Goal: Task Accomplishment & Management: Manage account settings

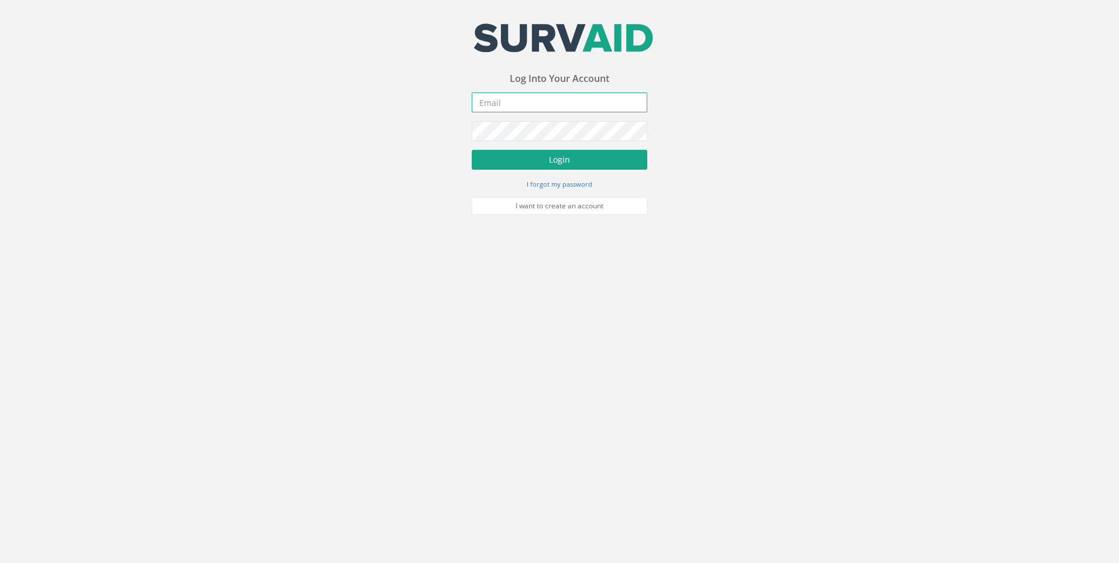
type input "[PERSON_NAME][EMAIL_ADDRESS][PERSON_NAME][DOMAIN_NAME]"
click at [532, 153] on button "Login" at bounding box center [560, 160] width 176 height 20
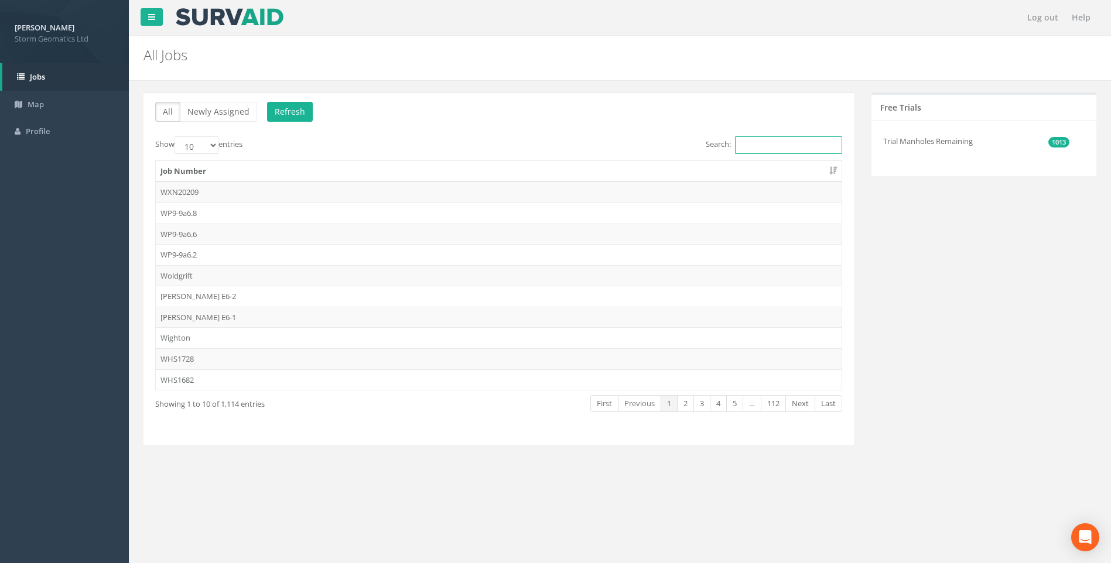
click at [773, 141] on input "Search:" at bounding box center [788, 145] width 107 height 18
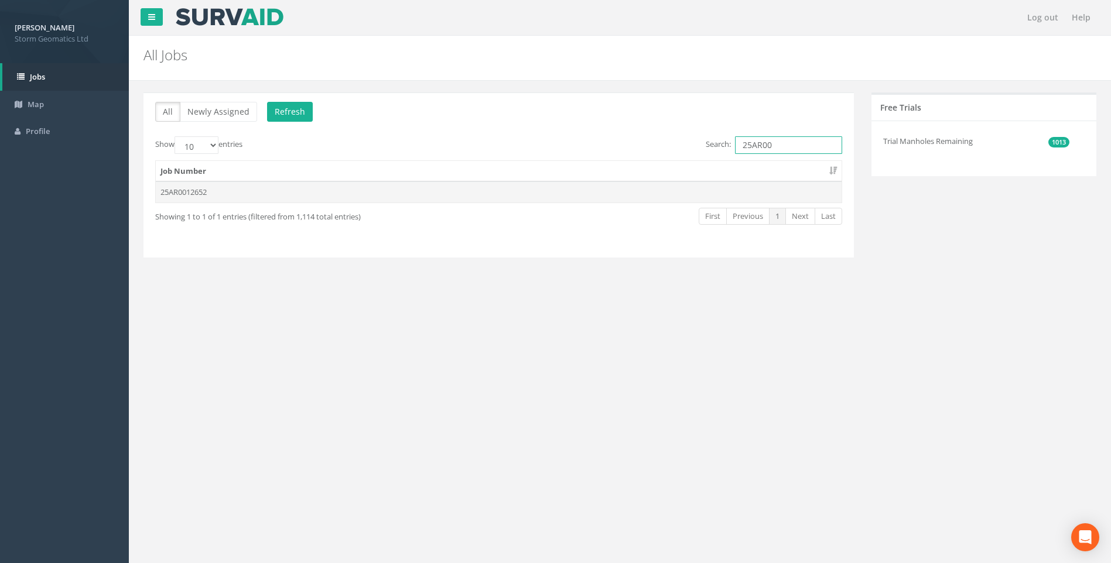
type input "25AR00"
click at [270, 191] on td "25AR0012652" at bounding box center [499, 191] width 686 height 21
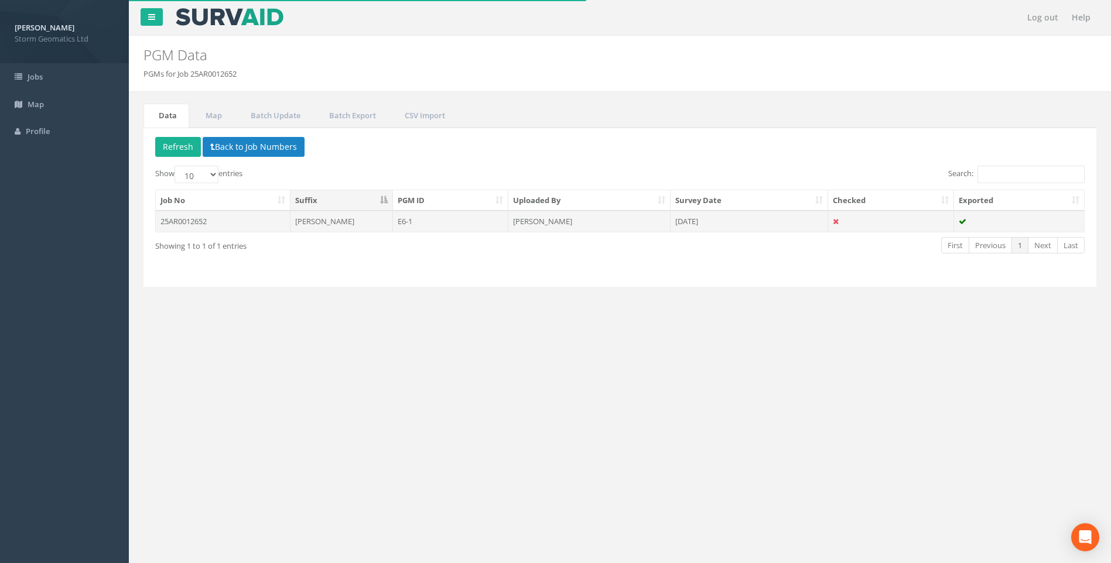
click at [261, 221] on td "25AR0012652" at bounding box center [223, 221] width 135 height 21
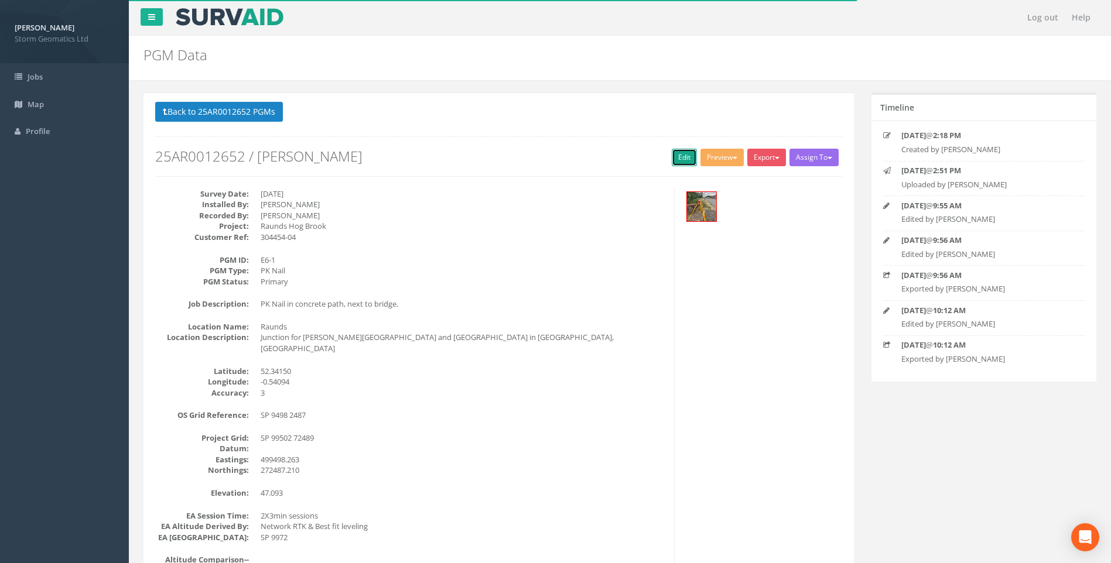
click at [683, 157] on link "Edit" at bounding box center [684, 158] width 25 height 18
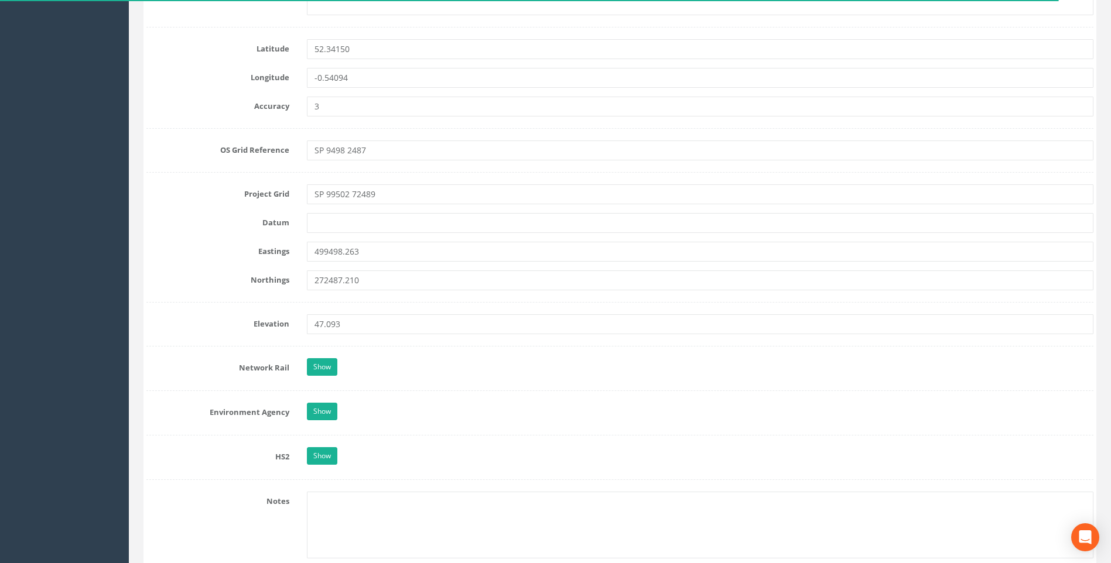
scroll to position [703, 0]
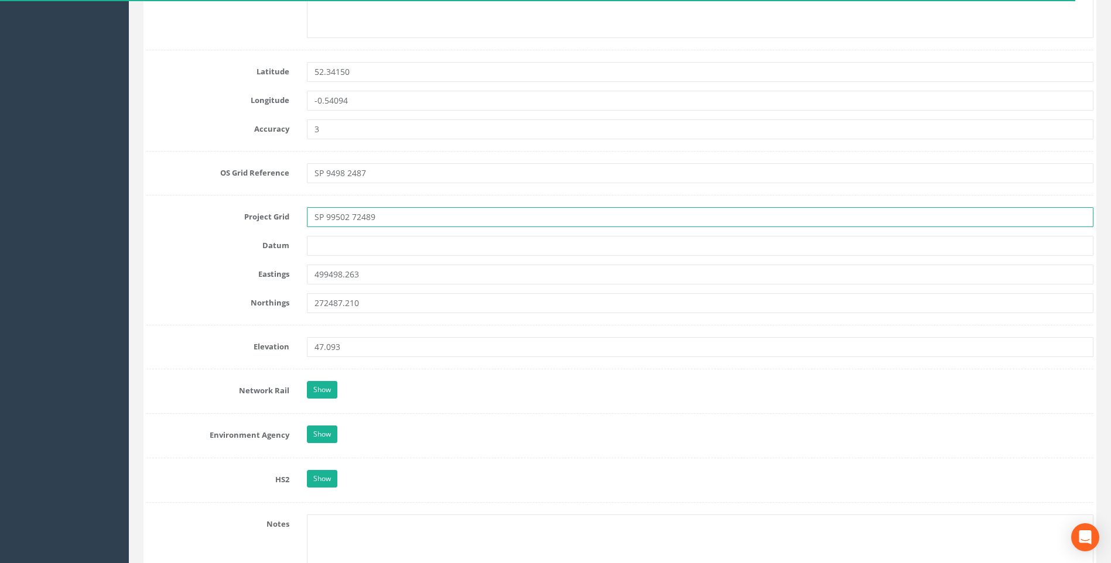
click at [385, 221] on input "SP 99502 72489" at bounding box center [700, 217] width 786 height 20
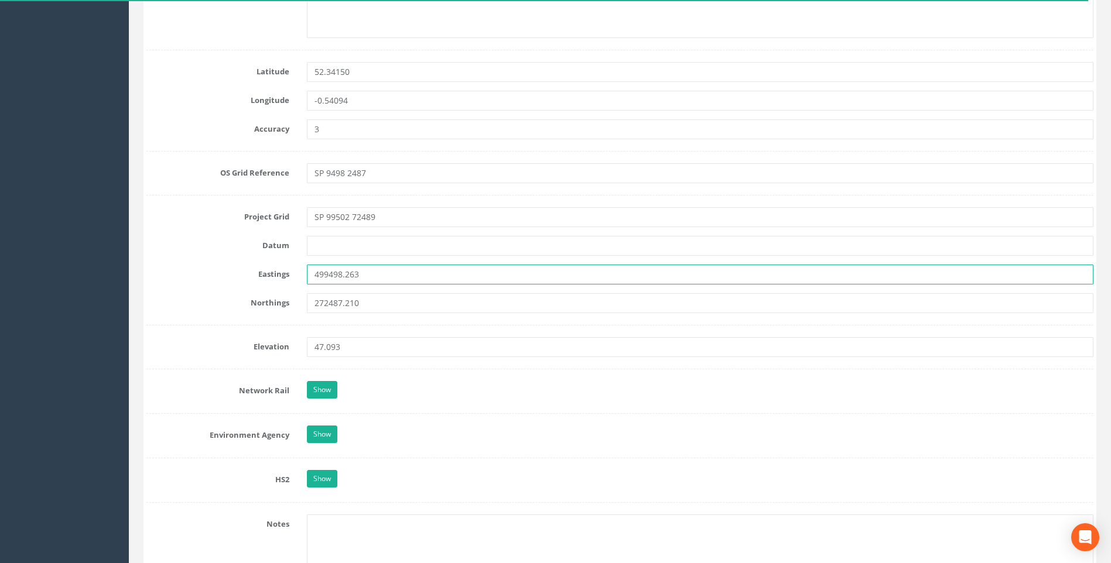
click at [375, 273] on input "499498.263" at bounding box center [700, 275] width 786 height 20
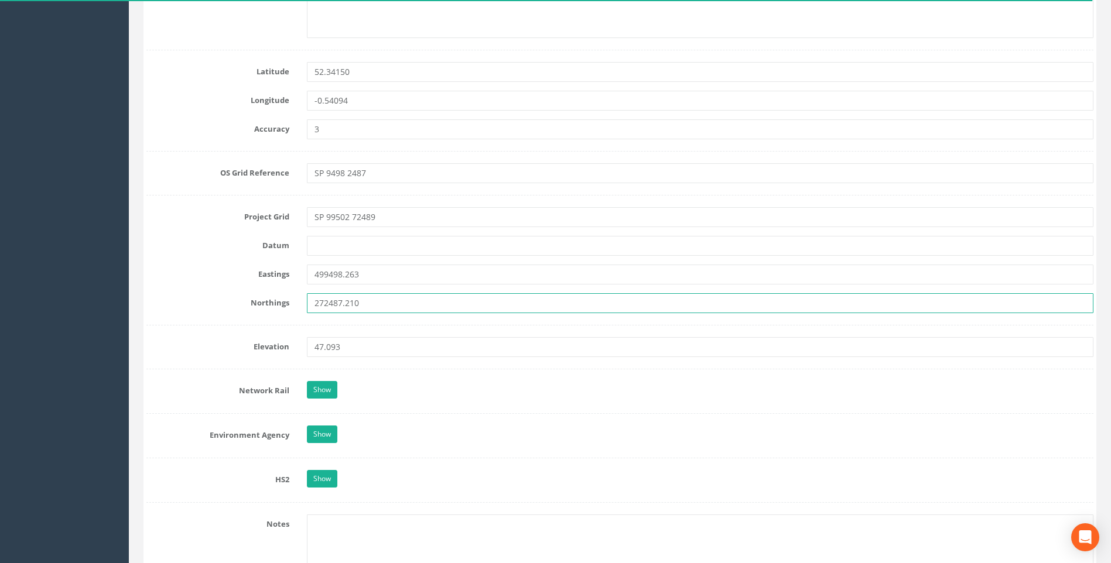
click at [378, 294] on input "272487.210" at bounding box center [700, 303] width 786 height 20
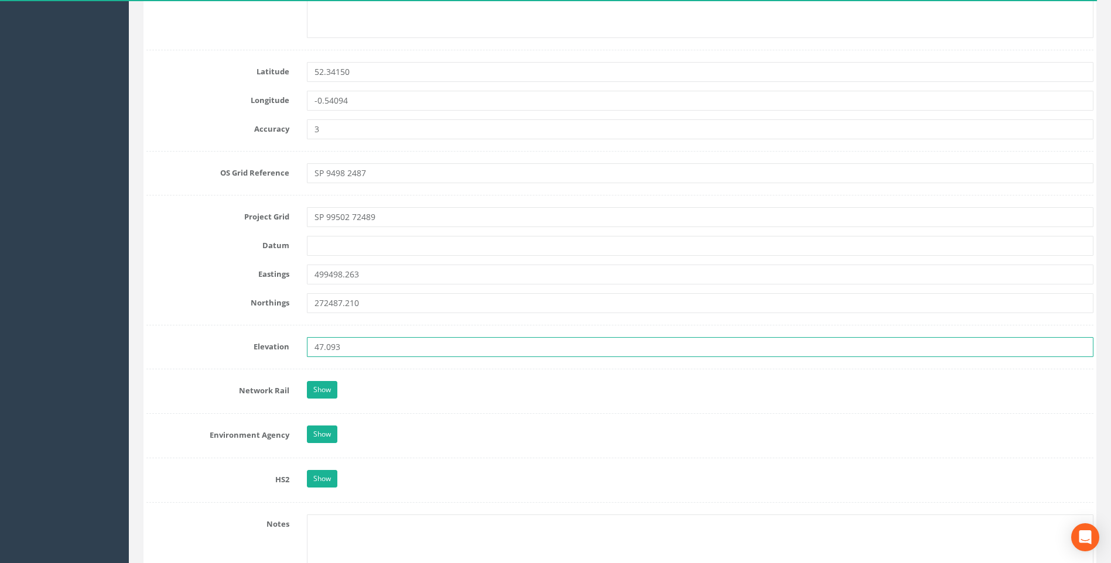
click at [374, 338] on input "47.093" at bounding box center [700, 347] width 786 height 20
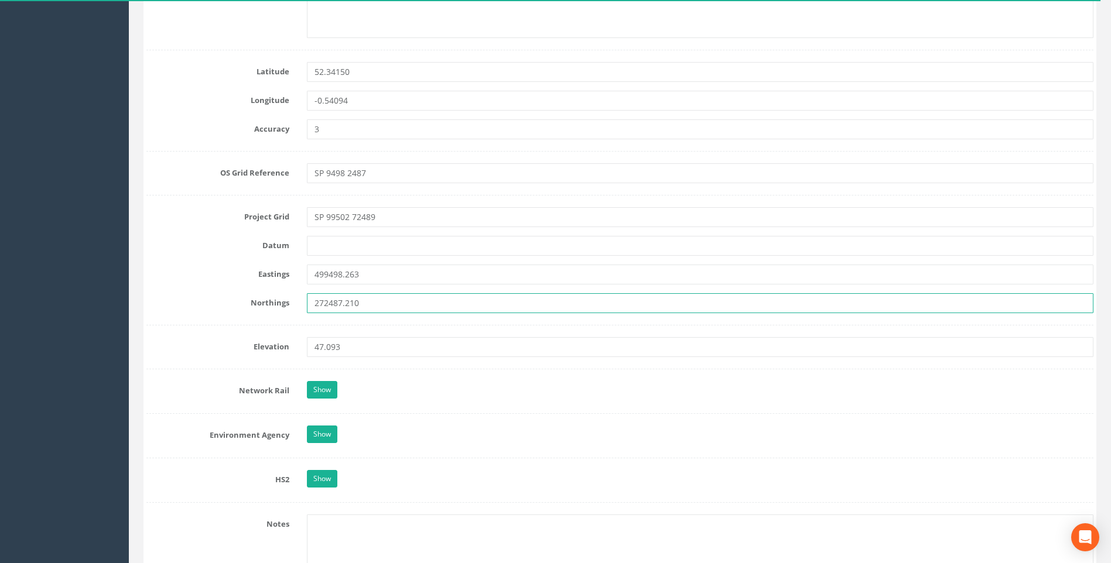
click at [378, 304] on input "272487.210" at bounding box center [700, 303] width 786 height 20
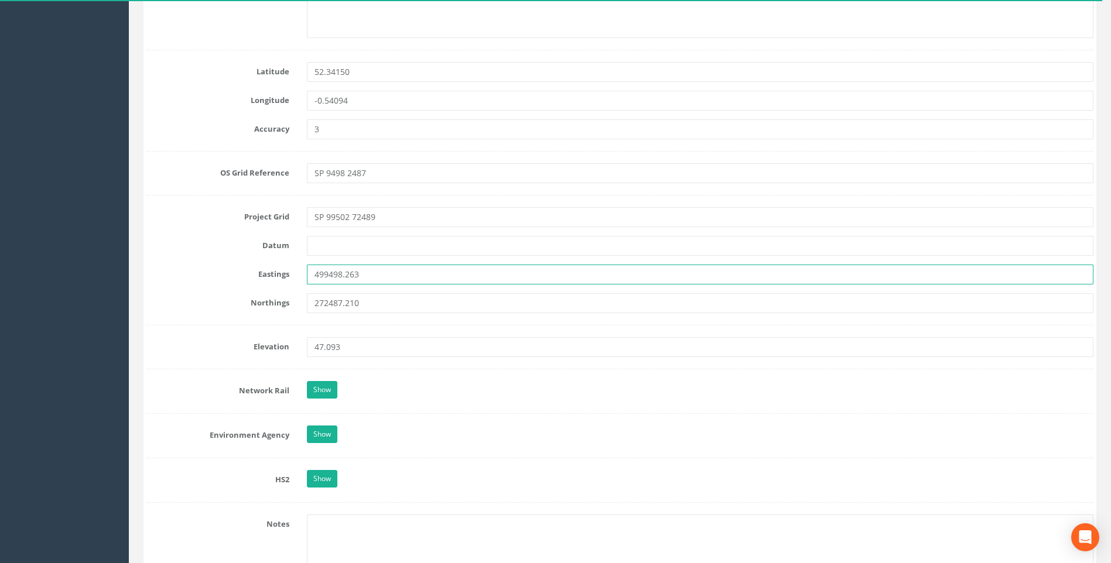
click at [379, 274] on input "499498.263" at bounding box center [700, 275] width 786 height 20
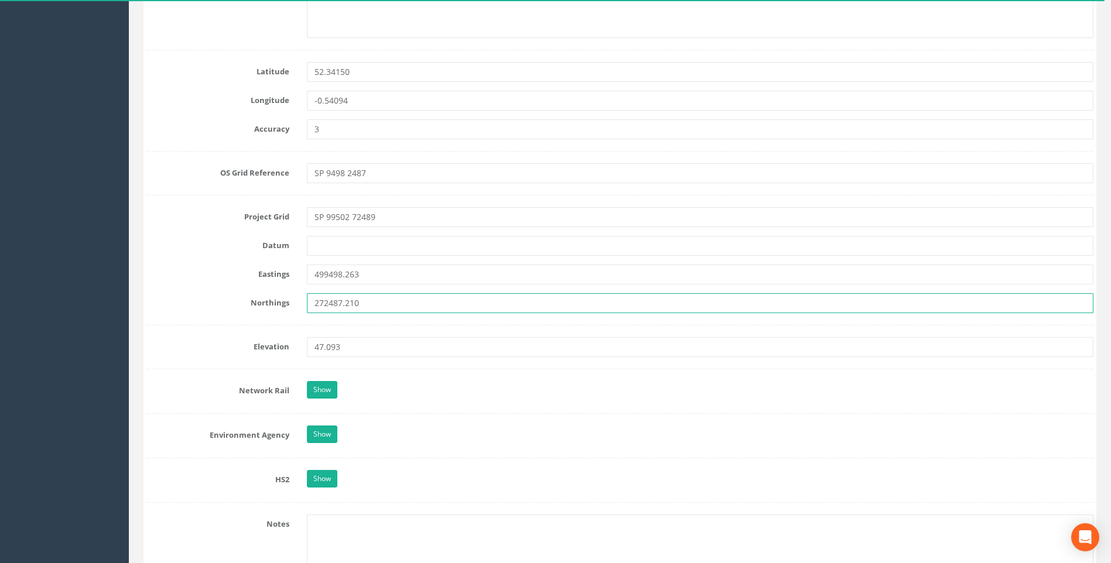
drag, startPoint x: 391, startPoint y: 299, endPoint x: 372, endPoint y: 348, distance: 52.6
click at [391, 300] on input "272487.210" at bounding box center [700, 303] width 786 height 20
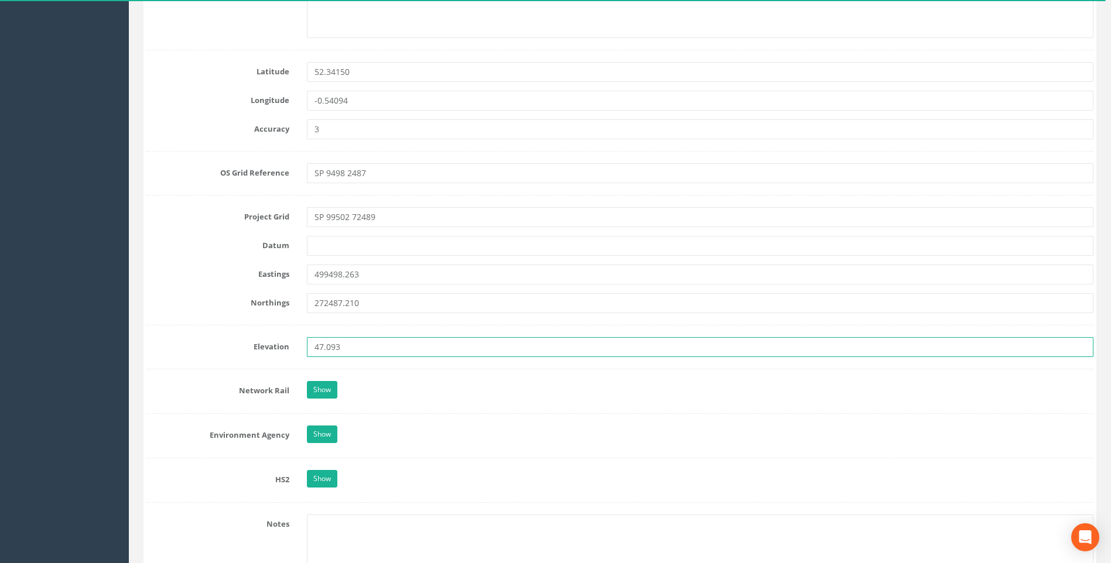
click at [371, 354] on input "47.093" at bounding box center [700, 347] width 786 height 20
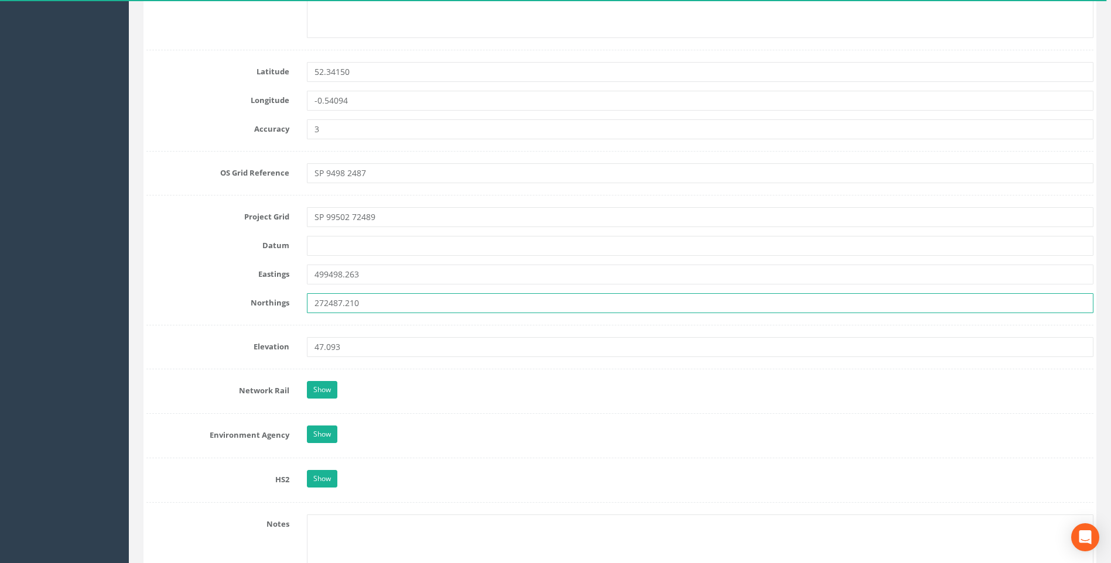
click at [380, 302] on input "272487.210" at bounding box center [700, 303] width 786 height 20
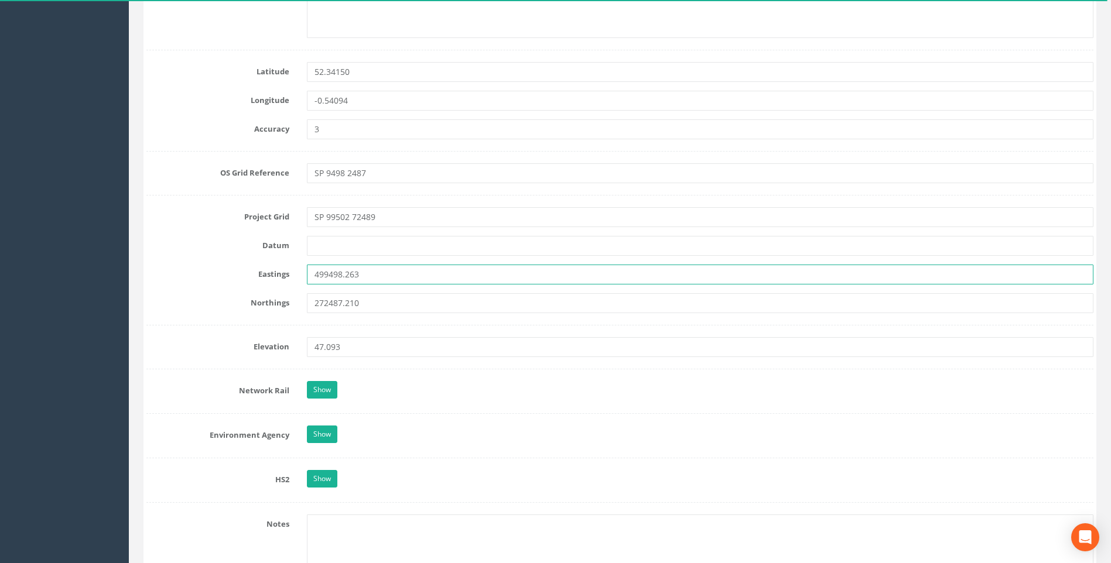
click at [379, 284] on input "499498.263" at bounding box center [700, 275] width 786 height 20
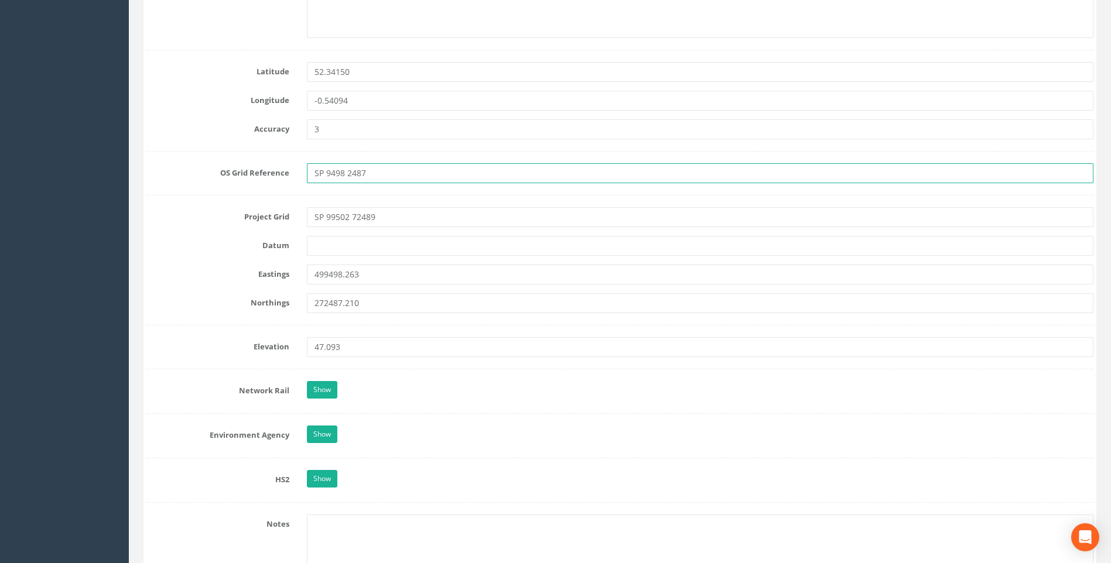
click at [344, 174] on input "SP 9498 2487" at bounding box center [700, 173] width 786 height 20
click at [326, 174] on input "SP 949 2487" at bounding box center [700, 173] width 786 height 20
click at [376, 175] on input "SP 9949 2487" at bounding box center [700, 173] width 786 height 20
click at [347, 173] on input "SP 9949 248" at bounding box center [700, 173] width 786 height 20
type input "SP 9949 7248"
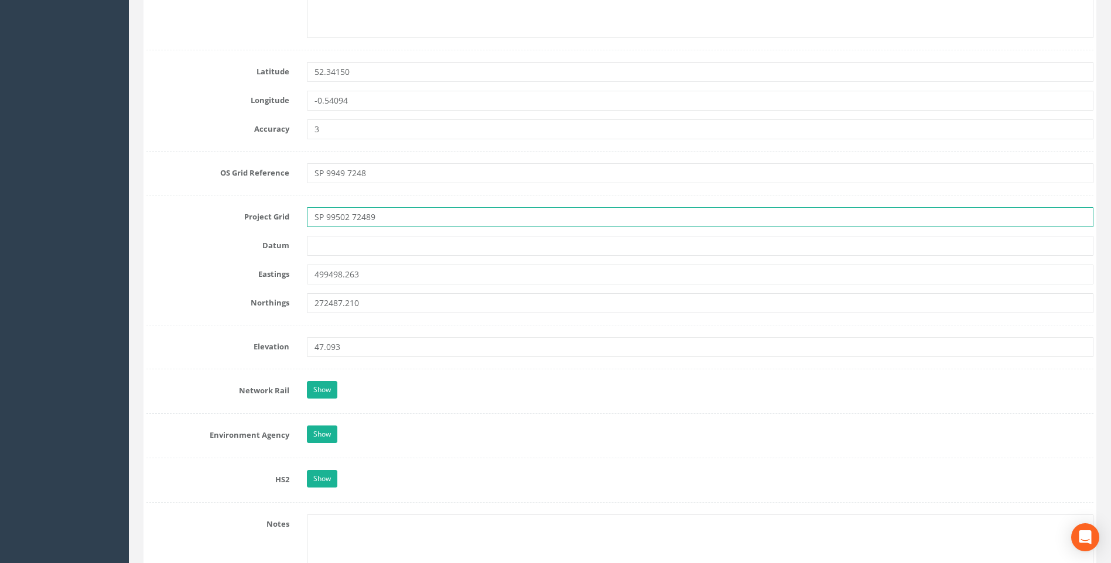
drag, startPoint x: 383, startPoint y: 218, endPoint x: 283, endPoint y: 227, distance: 100.5
click at [283, 223] on div "Project Grid SP 99502 72489" at bounding box center [620, 217] width 964 height 20
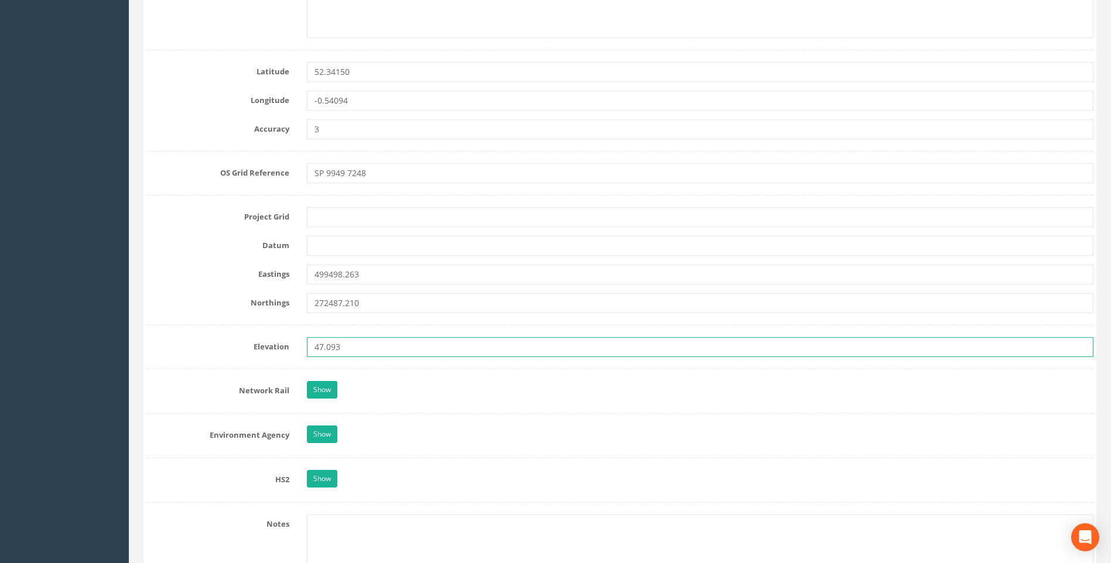
click at [369, 352] on input "47.093" at bounding box center [700, 347] width 786 height 20
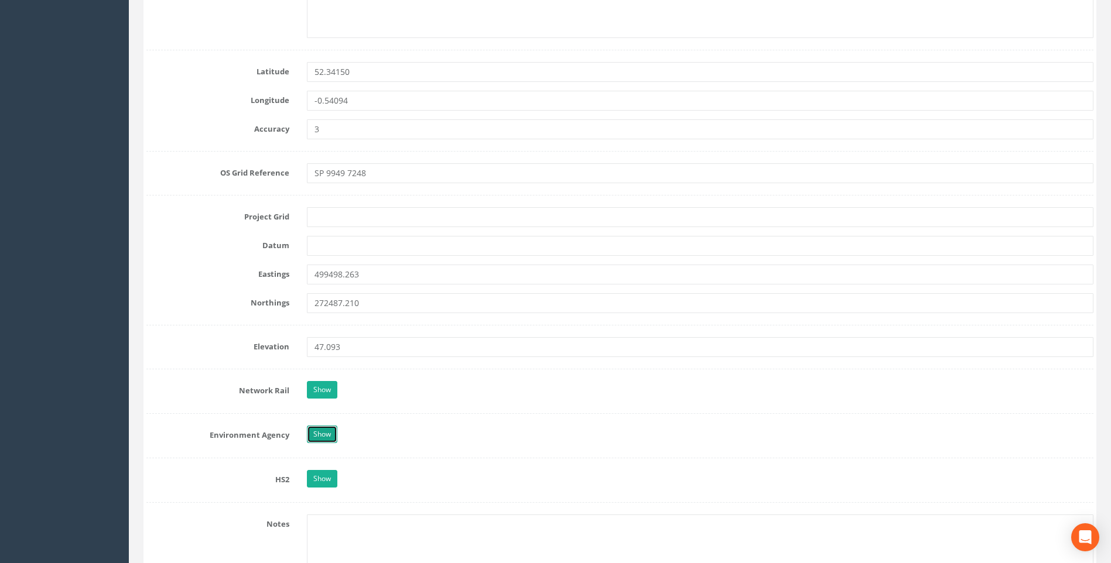
click at [318, 433] on link "Show" at bounding box center [322, 435] width 30 height 18
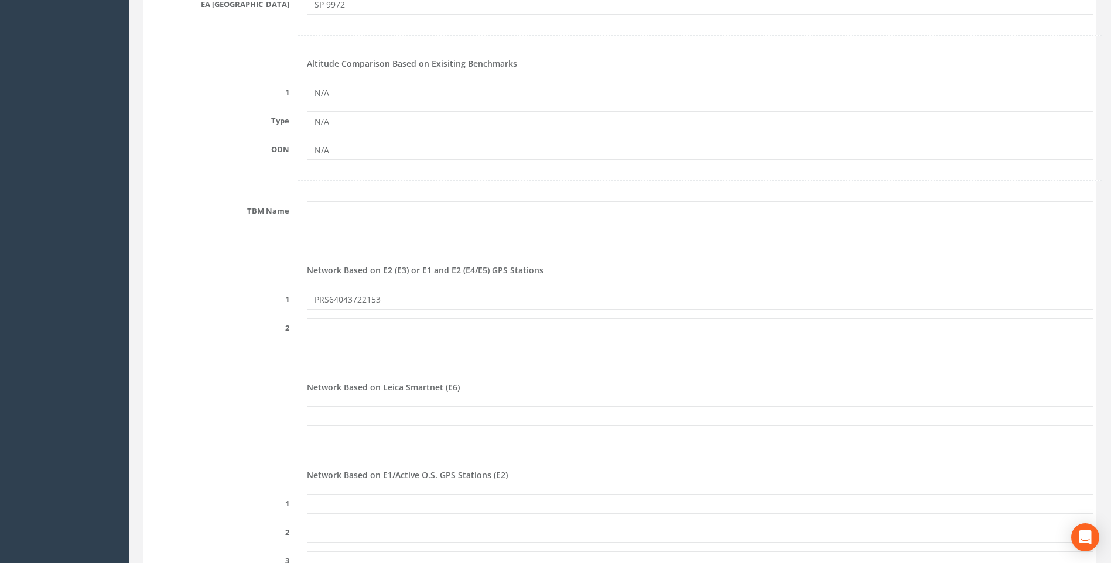
scroll to position [1054, 0]
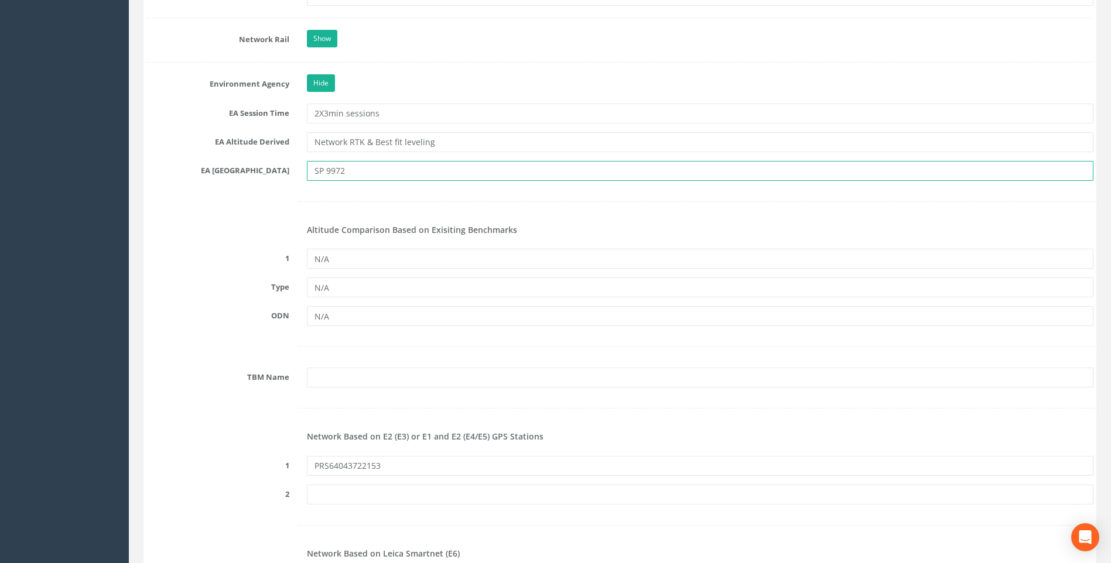
click at [354, 172] on input "SP 9972" at bounding box center [700, 171] width 786 height 20
click at [443, 146] on input "Network RTK & Best fit leveling" at bounding box center [700, 142] width 786 height 20
click at [407, 116] on input "2X3min sessions" at bounding box center [700, 114] width 786 height 20
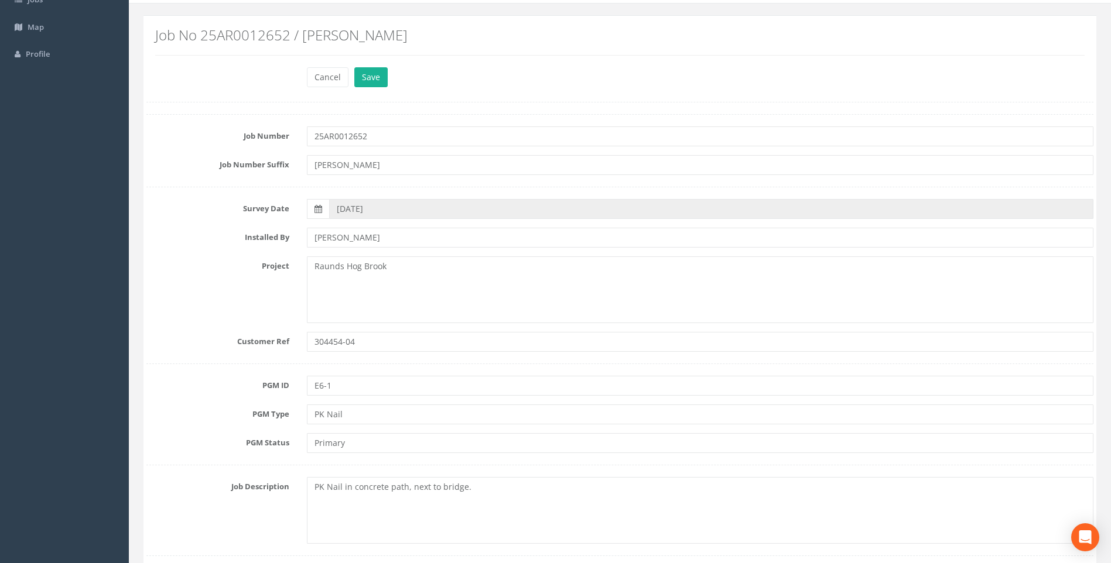
scroll to position [0, 0]
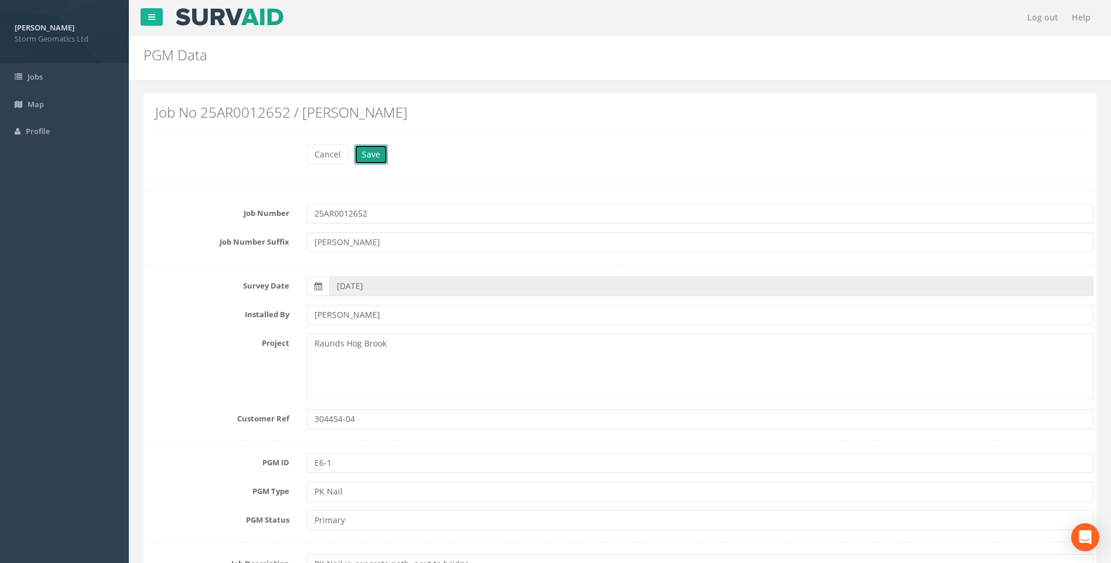
click at [367, 158] on button "Save" at bounding box center [370, 155] width 33 height 20
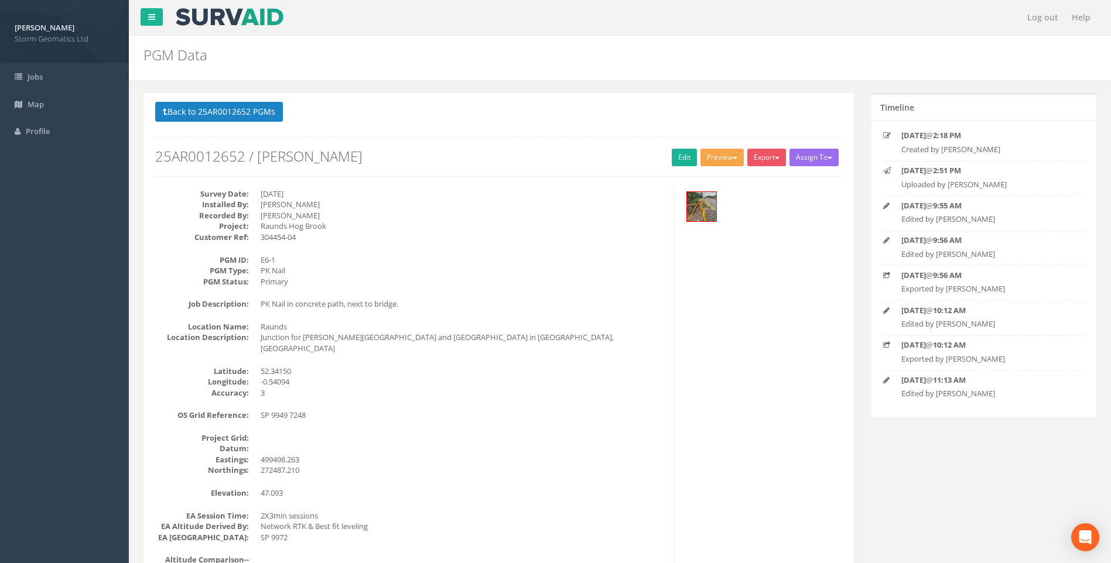
click at [728, 155] on button "Preview" at bounding box center [721, 158] width 43 height 18
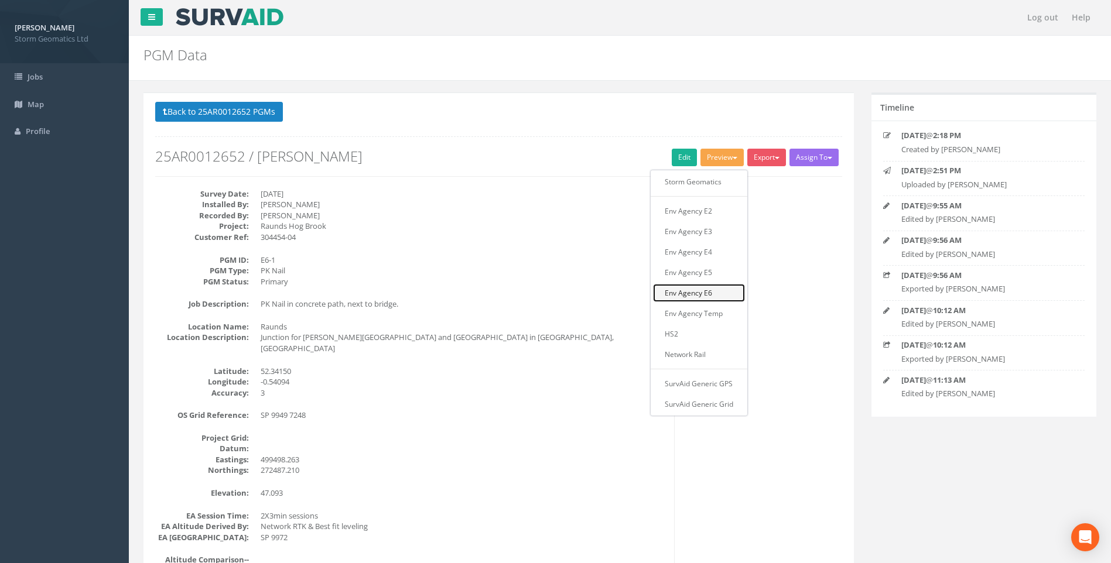
click at [687, 292] on link "Env Agency E6" at bounding box center [699, 293] width 92 height 18
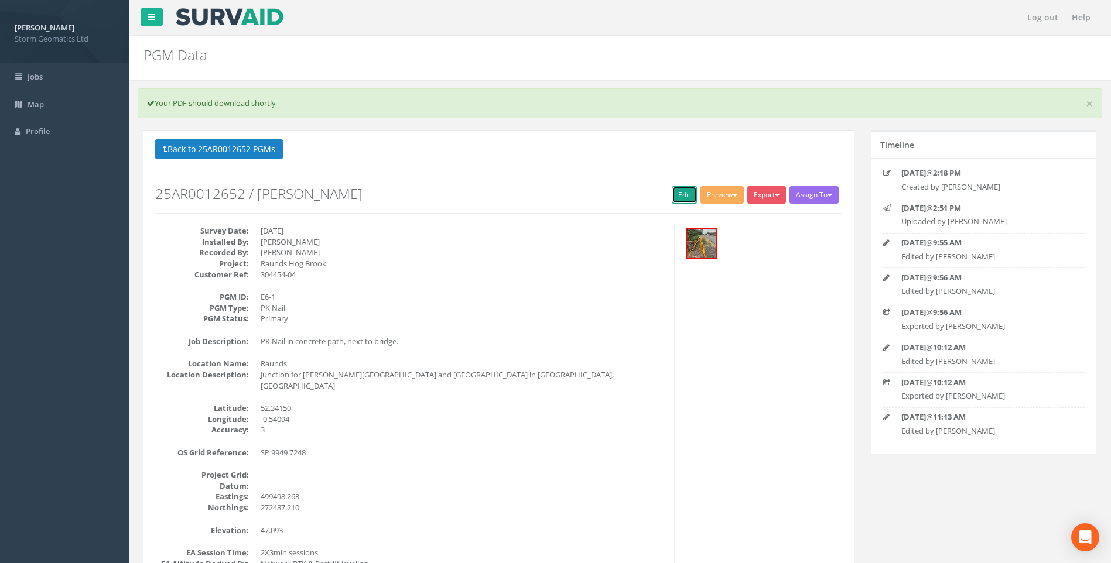
click at [672, 198] on link "Edit" at bounding box center [684, 195] width 25 height 18
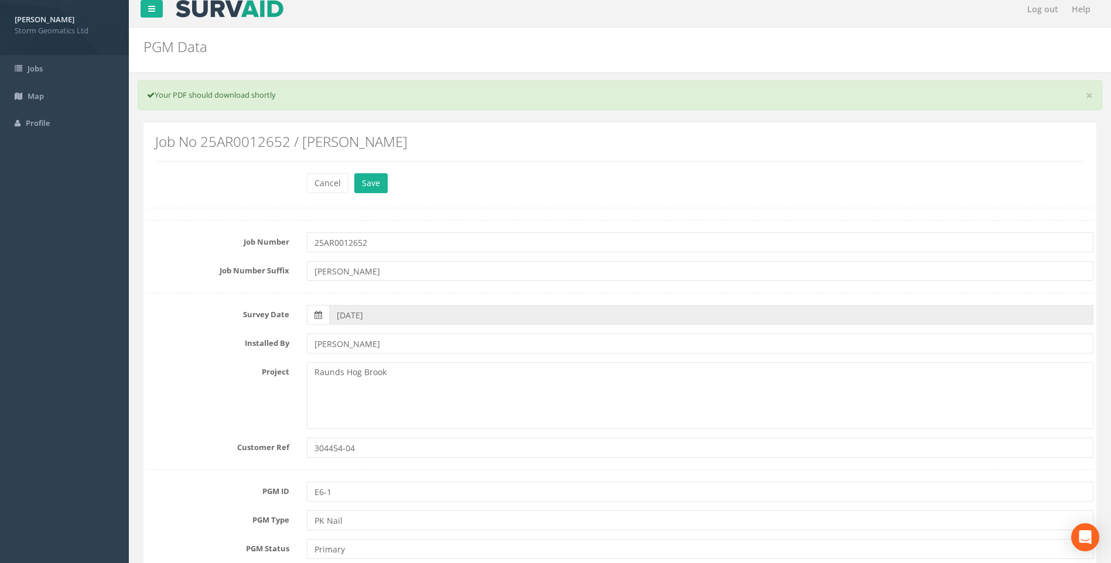
scroll to position [117, 0]
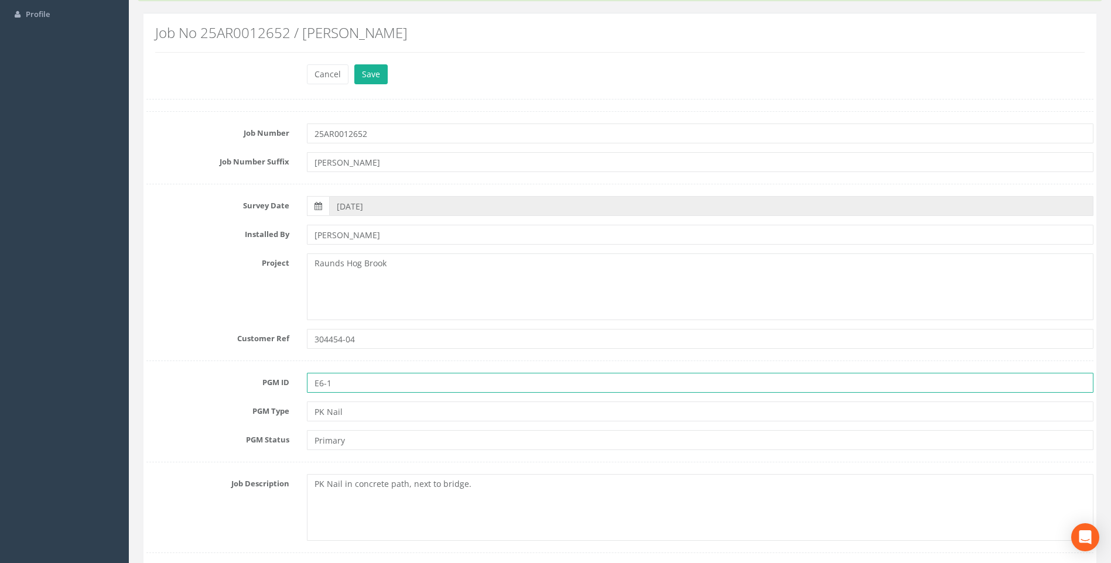
click at [315, 387] on input "E6-1" at bounding box center [700, 383] width 786 height 20
type input "[PERSON_NAME].E6-1"
click at [371, 76] on button "Save" at bounding box center [370, 74] width 33 height 20
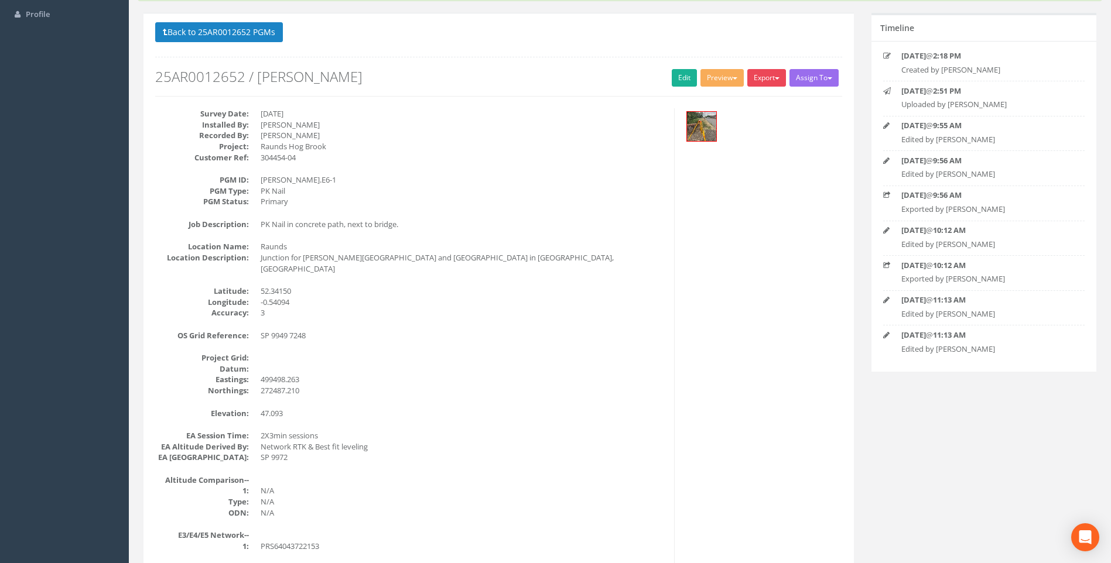
click at [768, 77] on button "Export" at bounding box center [766, 78] width 39 height 18
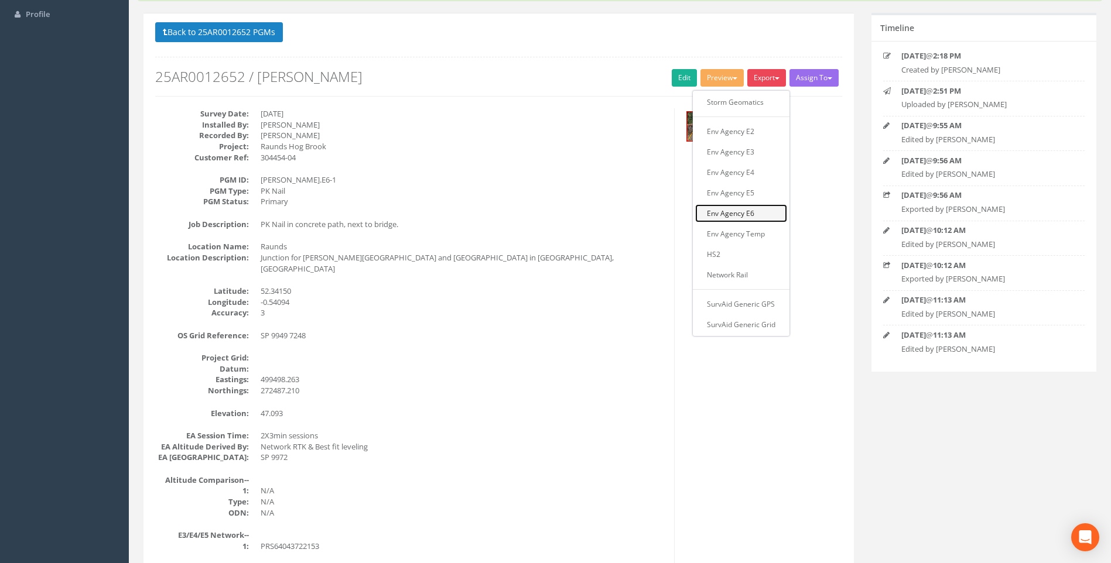
click at [743, 205] on link "Env Agency E6" at bounding box center [741, 213] width 92 height 18
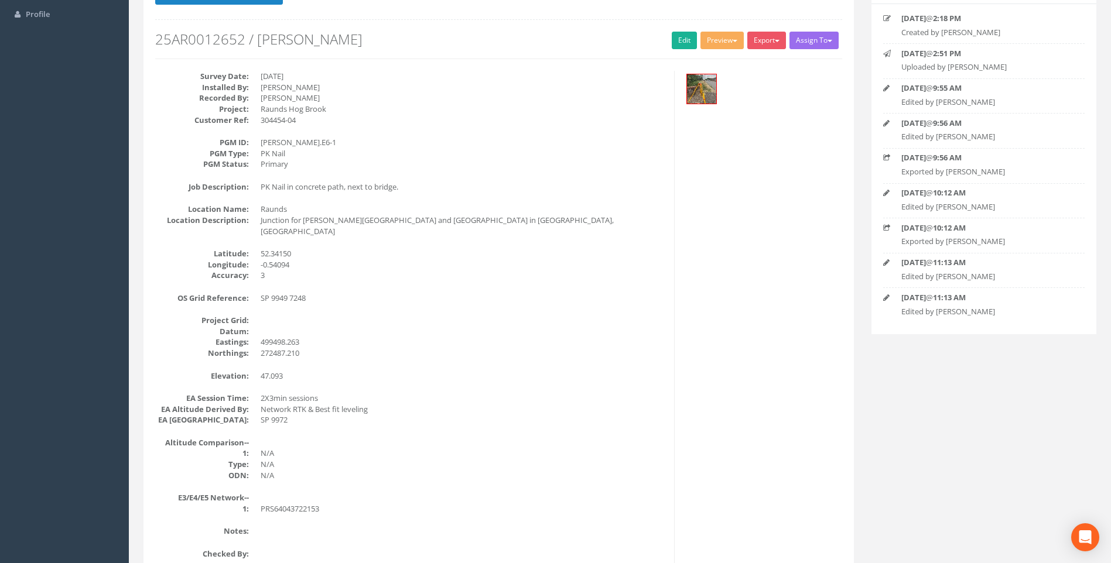
scroll to position [80, 0]
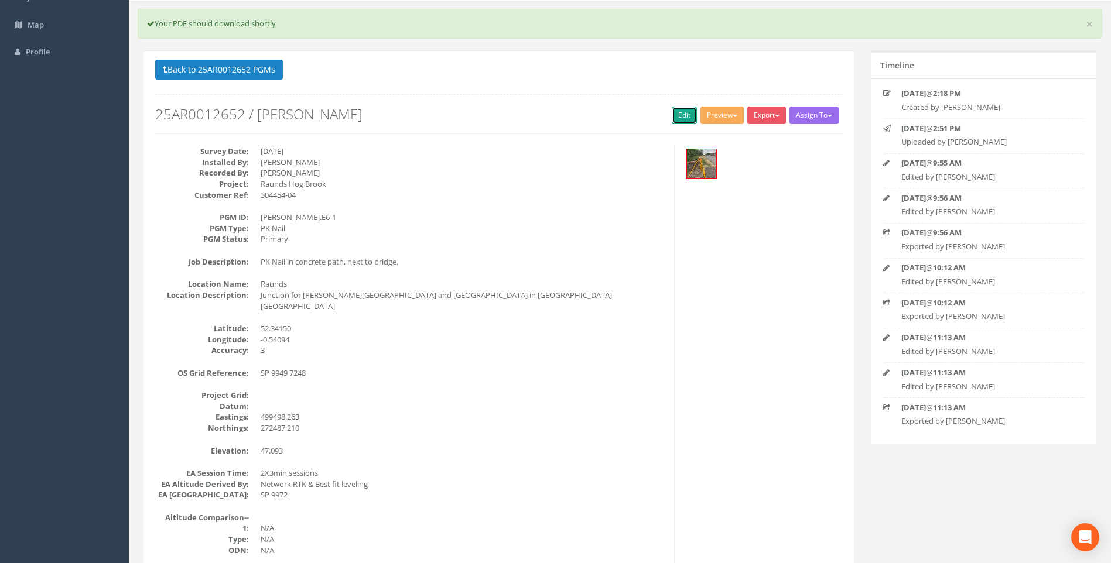
click at [678, 111] on link "Edit" at bounding box center [684, 116] width 25 height 18
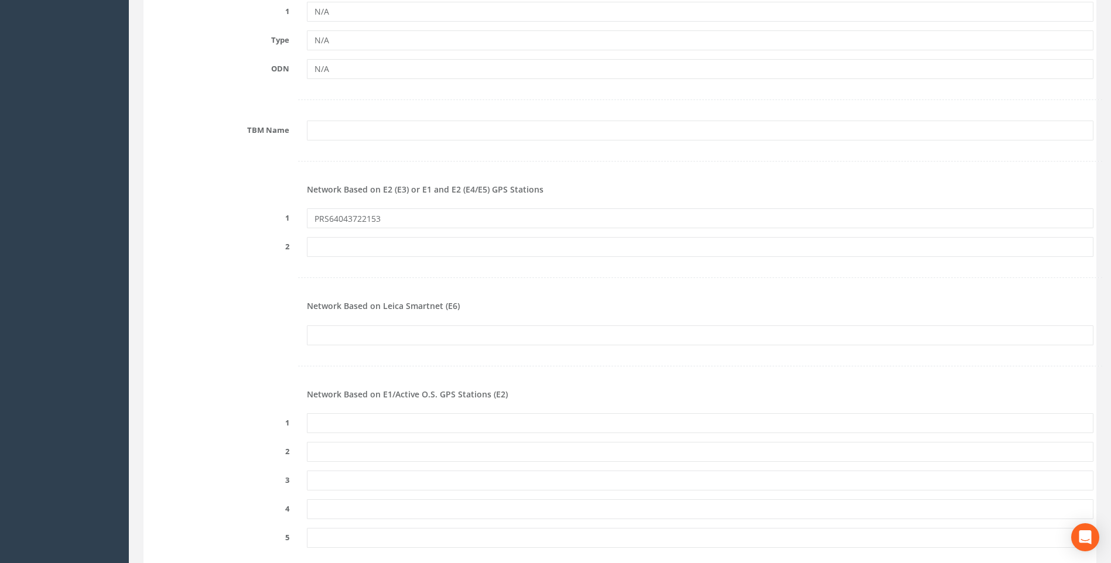
scroll to position [1368, 0]
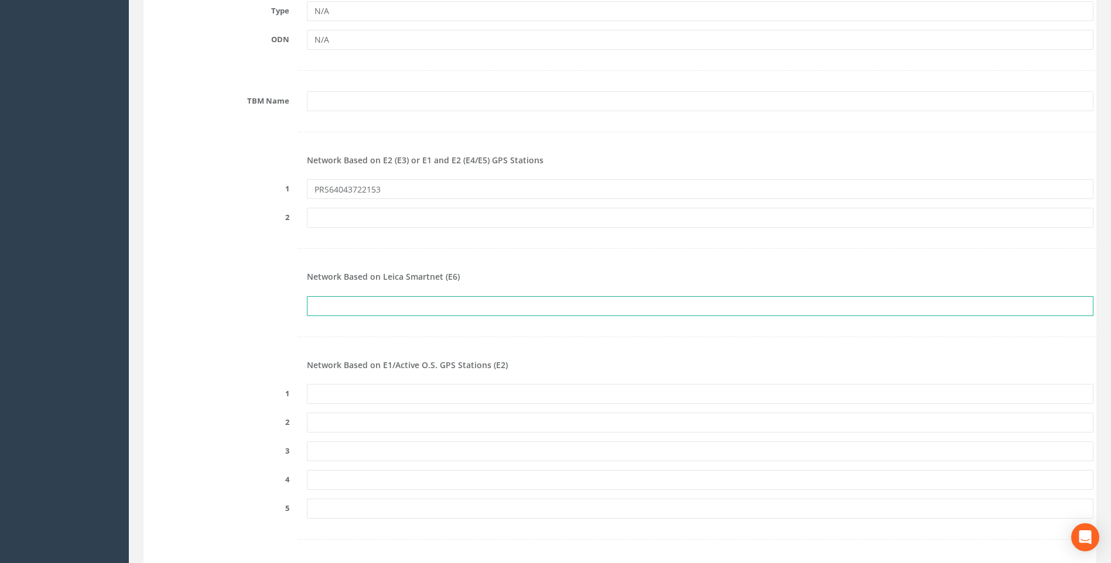
click at [417, 302] on input "text" at bounding box center [700, 306] width 786 height 20
drag, startPoint x: 409, startPoint y: 191, endPoint x: 323, endPoint y: 190, distance: 86.1
click at [323, 190] on input "PRS64043722153" at bounding box center [700, 189] width 786 height 20
click at [382, 190] on input "PRS64043722153" at bounding box center [700, 189] width 786 height 20
drag, startPoint x: 387, startPoint y: 190, endPoint x: 262, endPoint y: 183, distance: 125.5
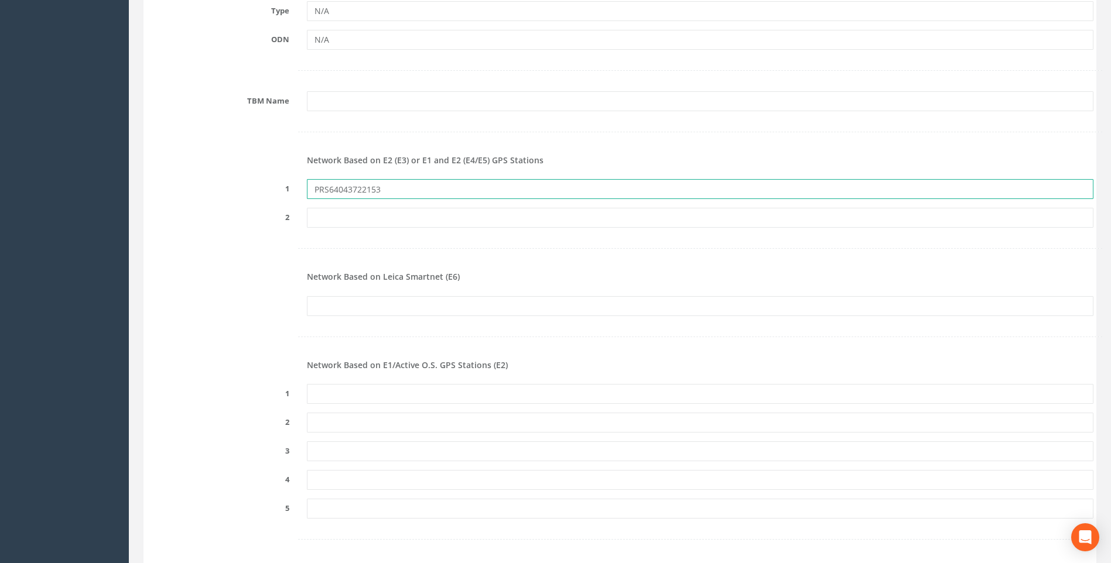
click at [264, 184] on div "1 PRS64043722153" at bounding box center [620, 189] width 964 height 20
click at [410, 299] on input "text" at bounding box center [700, 306] width 786 height 20
paste input "PRS64043722153"
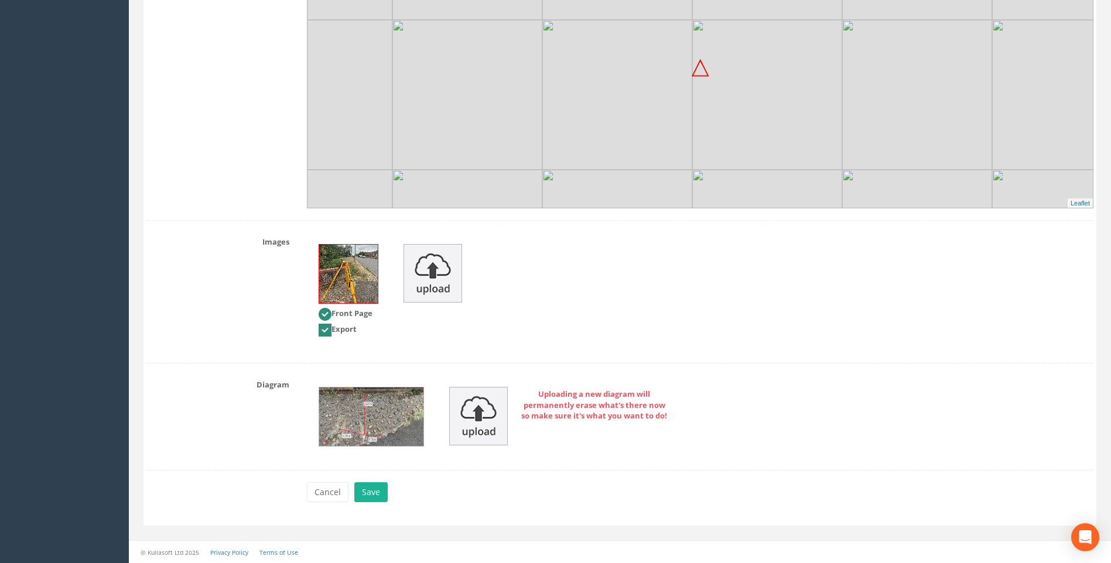
scroll to position [2308, 0]
type input "PRS64043722153"
click at [378, 484] on button "Save" at bounding box center [370, 492] width 33 height 20
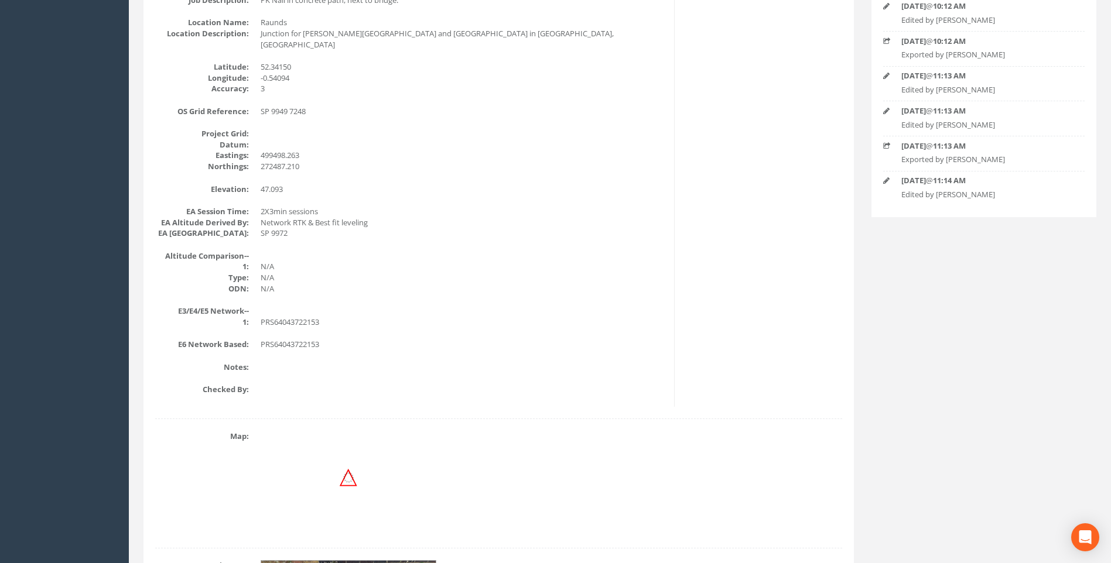
scroll to position [488, 0]
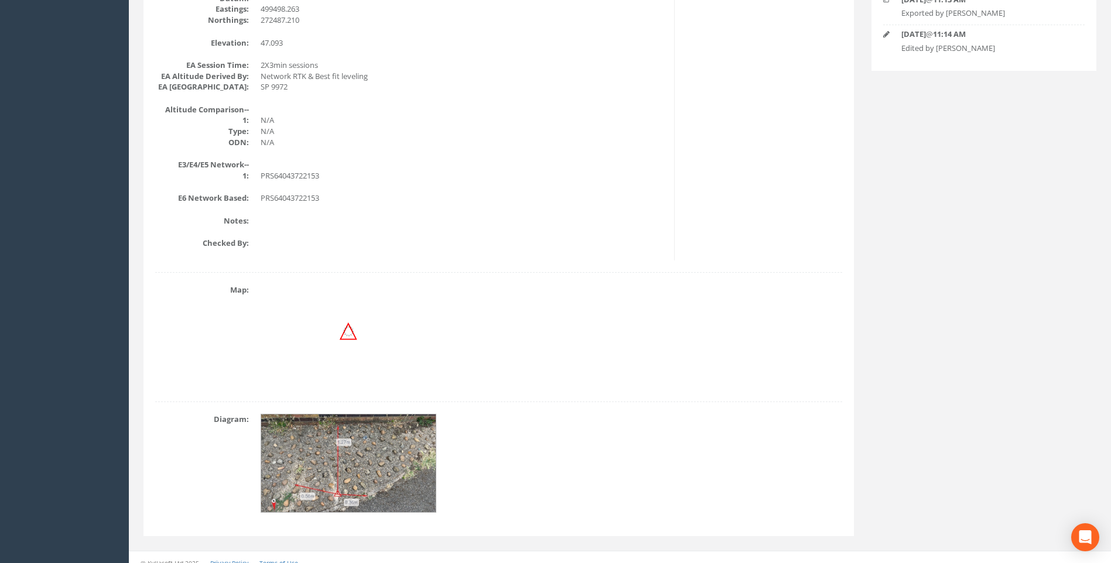
click at [375, 330] on div at bounding box center [349, 332] width 176 height 94
click at [330, 344] on div at bounding box center [349, 332] width 176 height 94
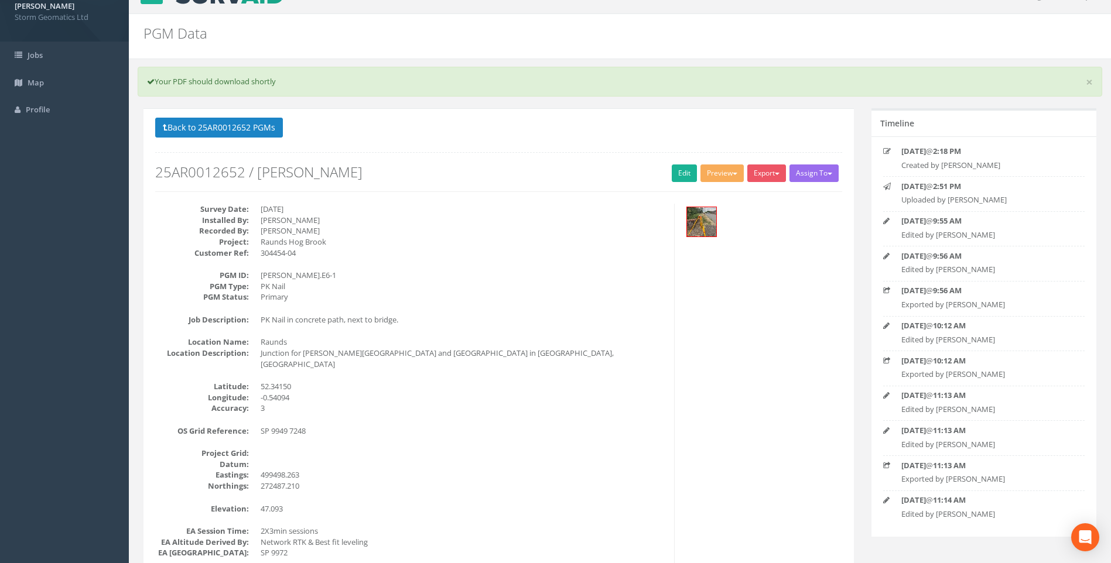
scroll to position [19, 0]
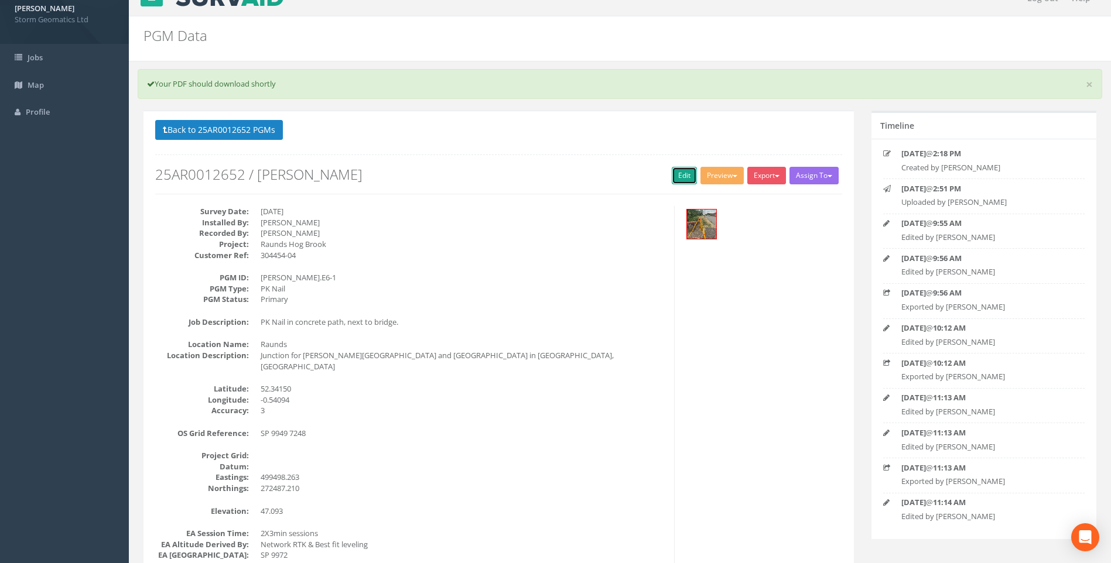
click at [676, 176] on link "Edit" at bounding box center [684, 176] width 25 height 18
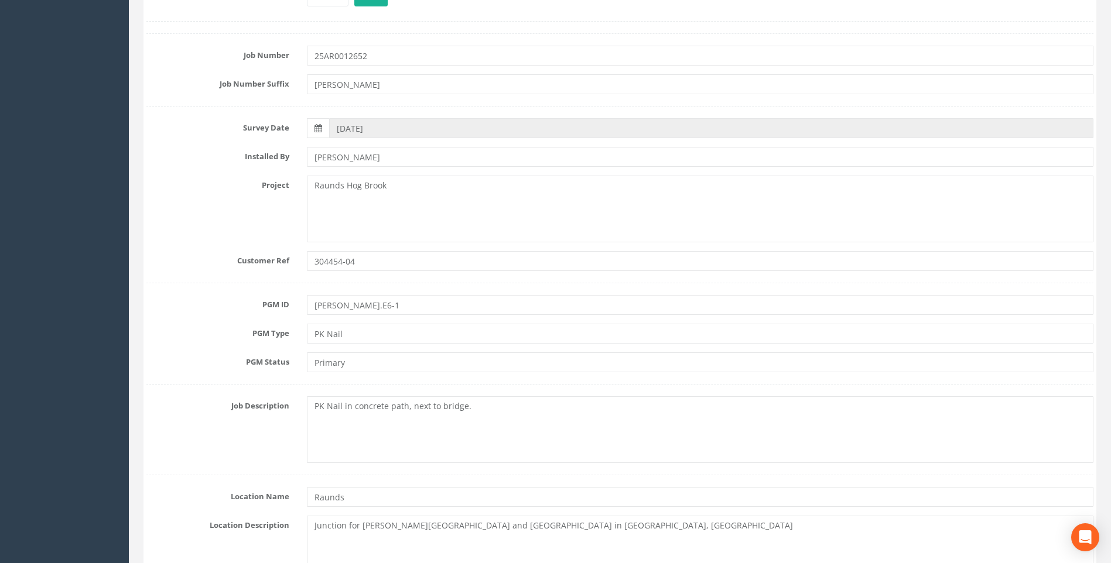
scroll to position [0, 0]
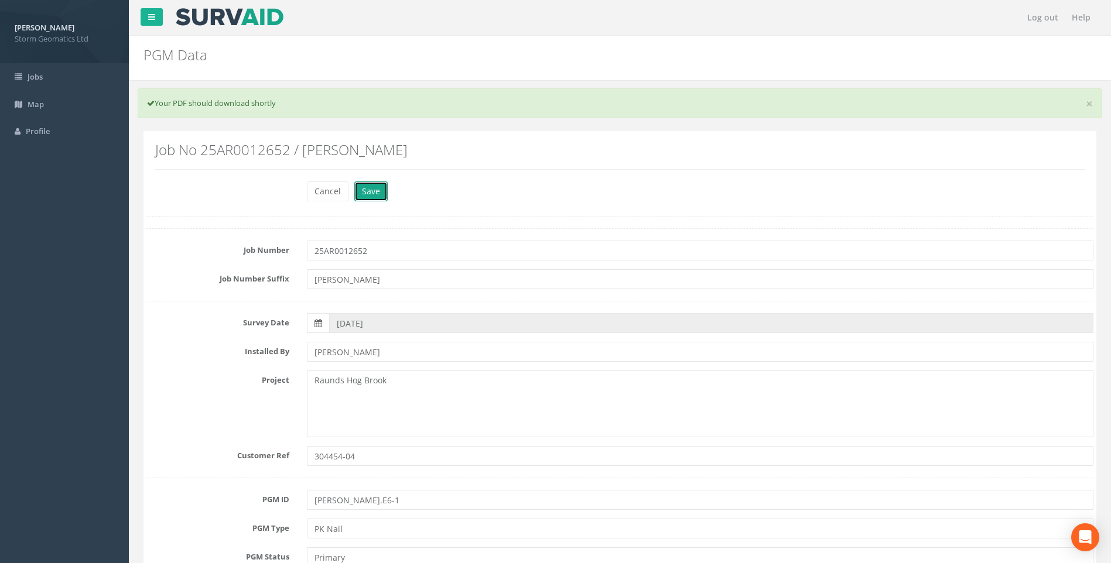
click at [370, 187] on button "Save" at bounding box center [370, 191] width 33 height 20
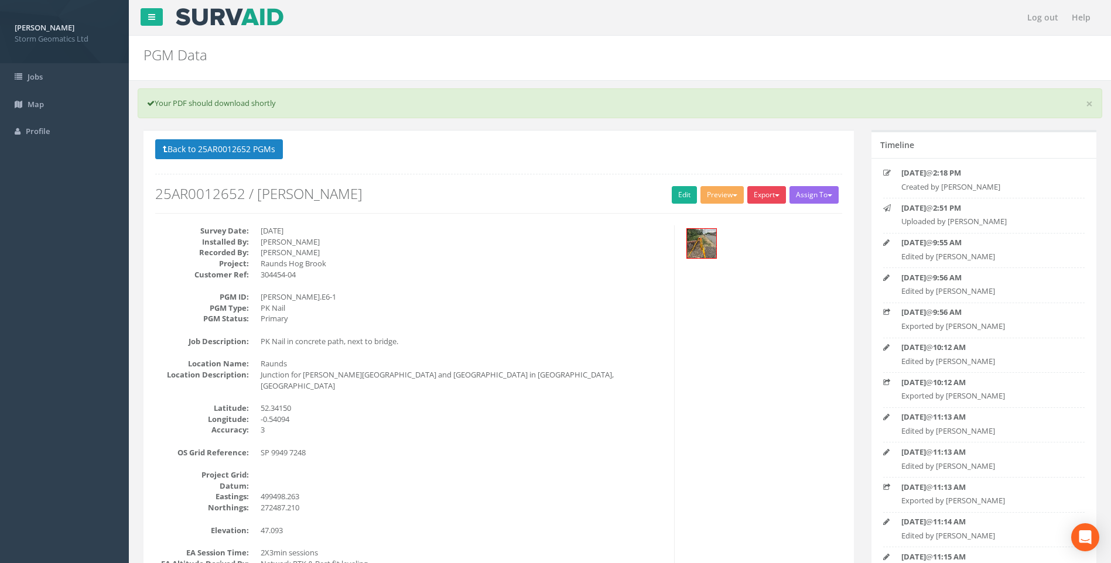
click at [762, 200] on button "Export" at bounding box center [766, 195] width 39 height 18
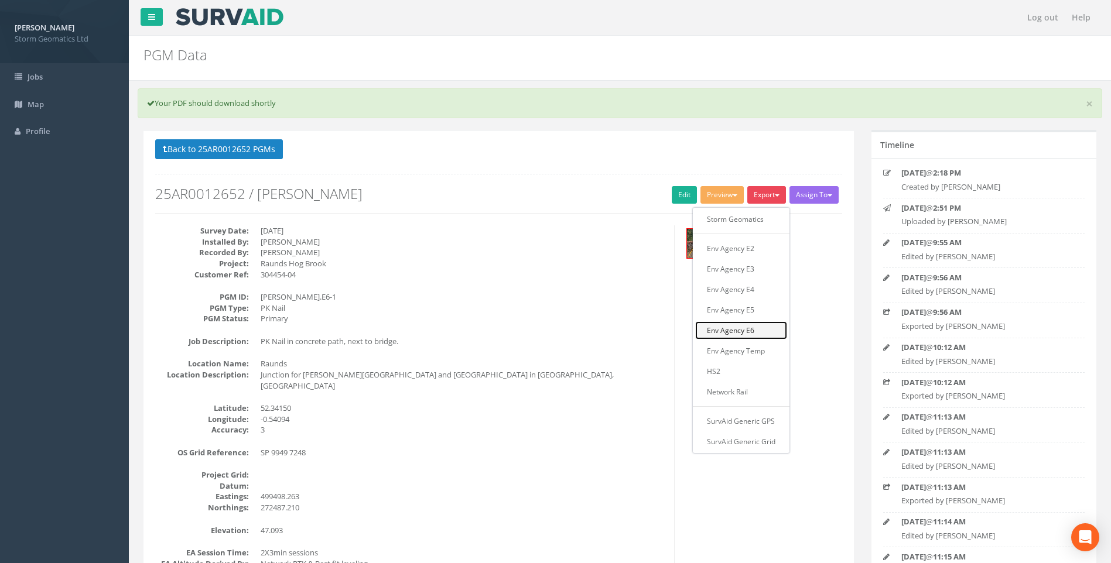
click at [732, 334] on link "Env Agency E6" at bounding box center [741, 330] width 92 height 18
